Goal: Information Seeking & Learning: Check status

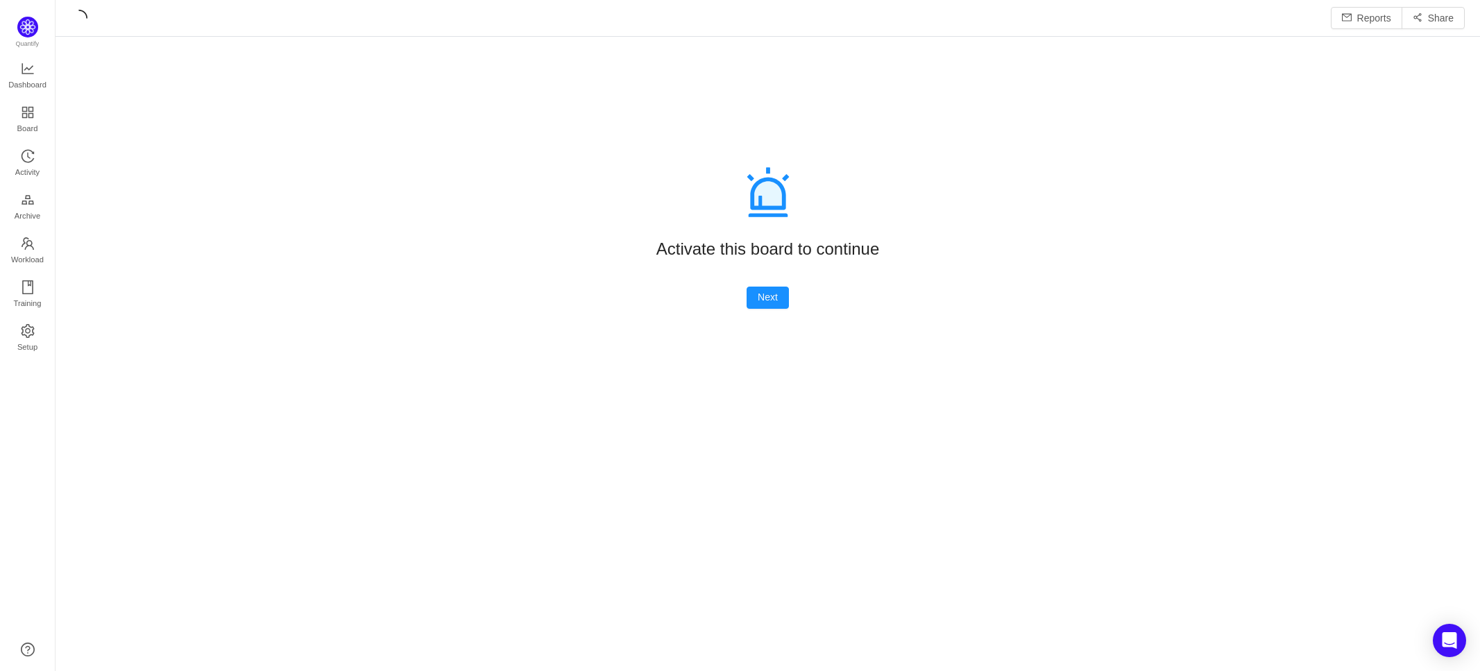
scroll to position [648, 1390]
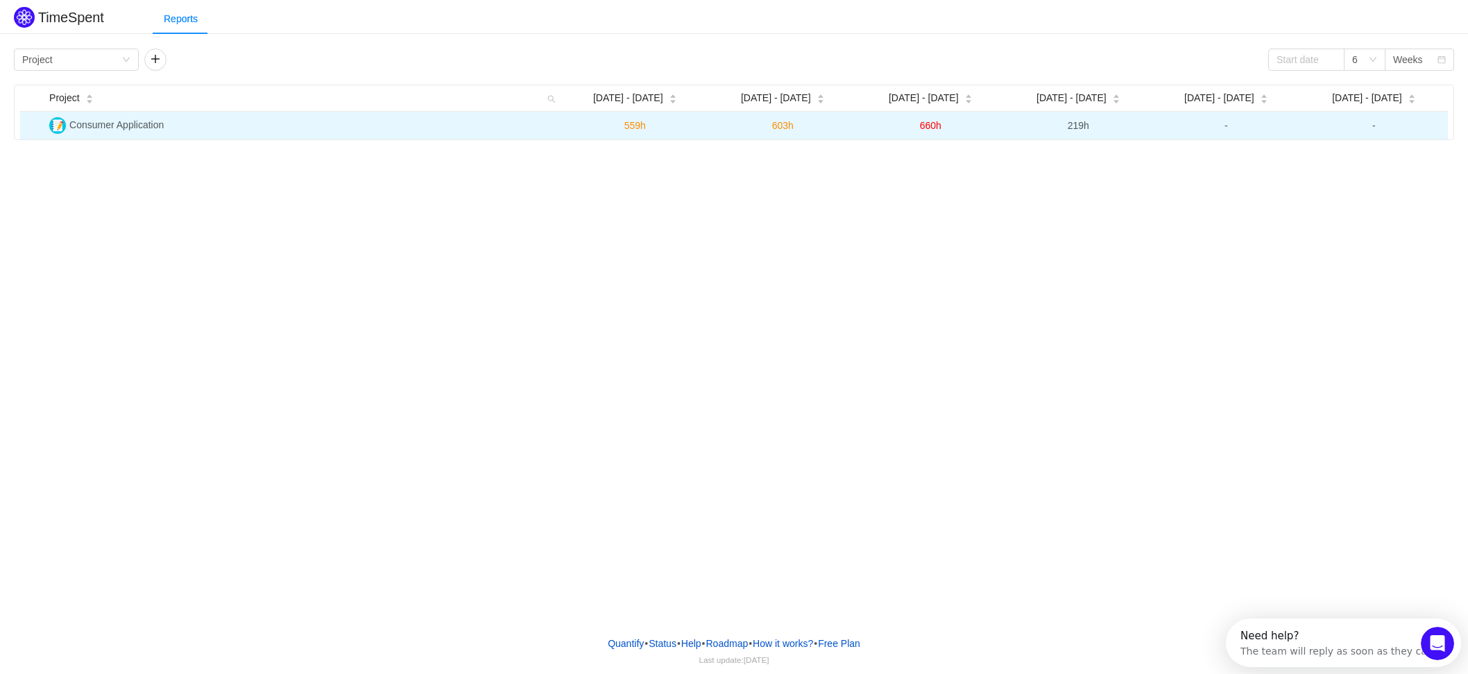
click at [927, 128] on span "660h" at bounding box center [931, 125] width 22 height 11
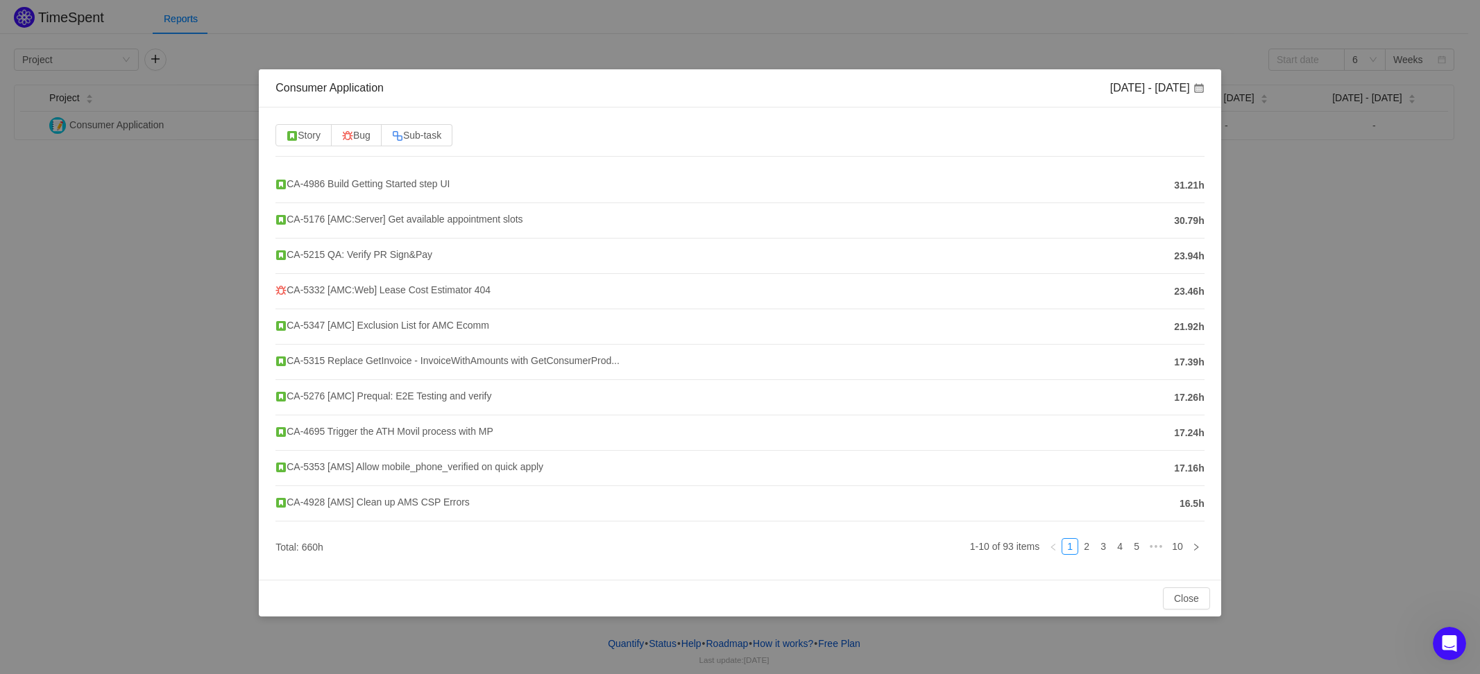
click at [80, 407] on div "Consumer Application Sep 15 - 21 Story Bug Sub-task CA-4986 Build Getting Start…" at bounding box center [740, 337] width 1480 height 674
